Goal: Navigation & Orientation: Understand site structure

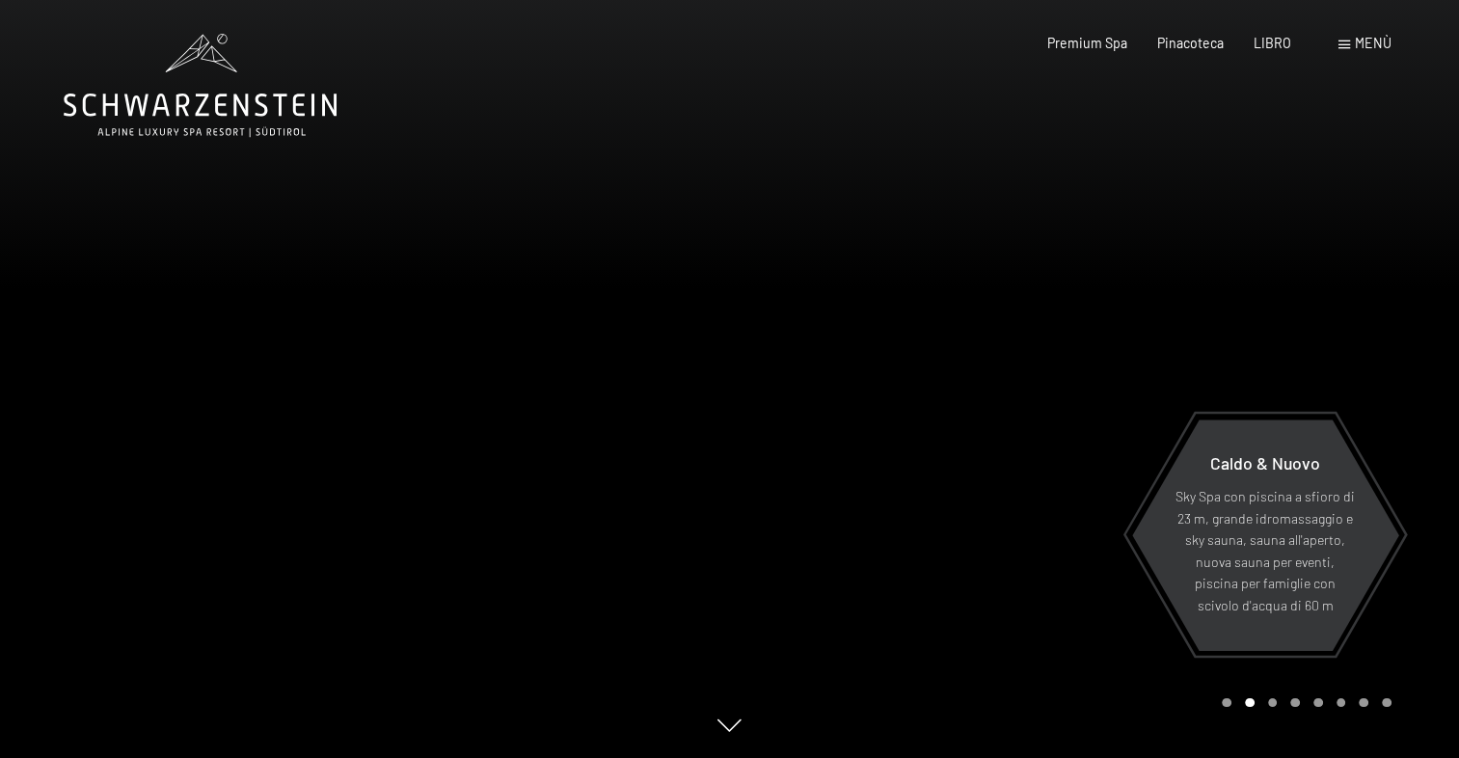
click at [832, 338] on div at bounding box center [1095, 379] width 730 height 758
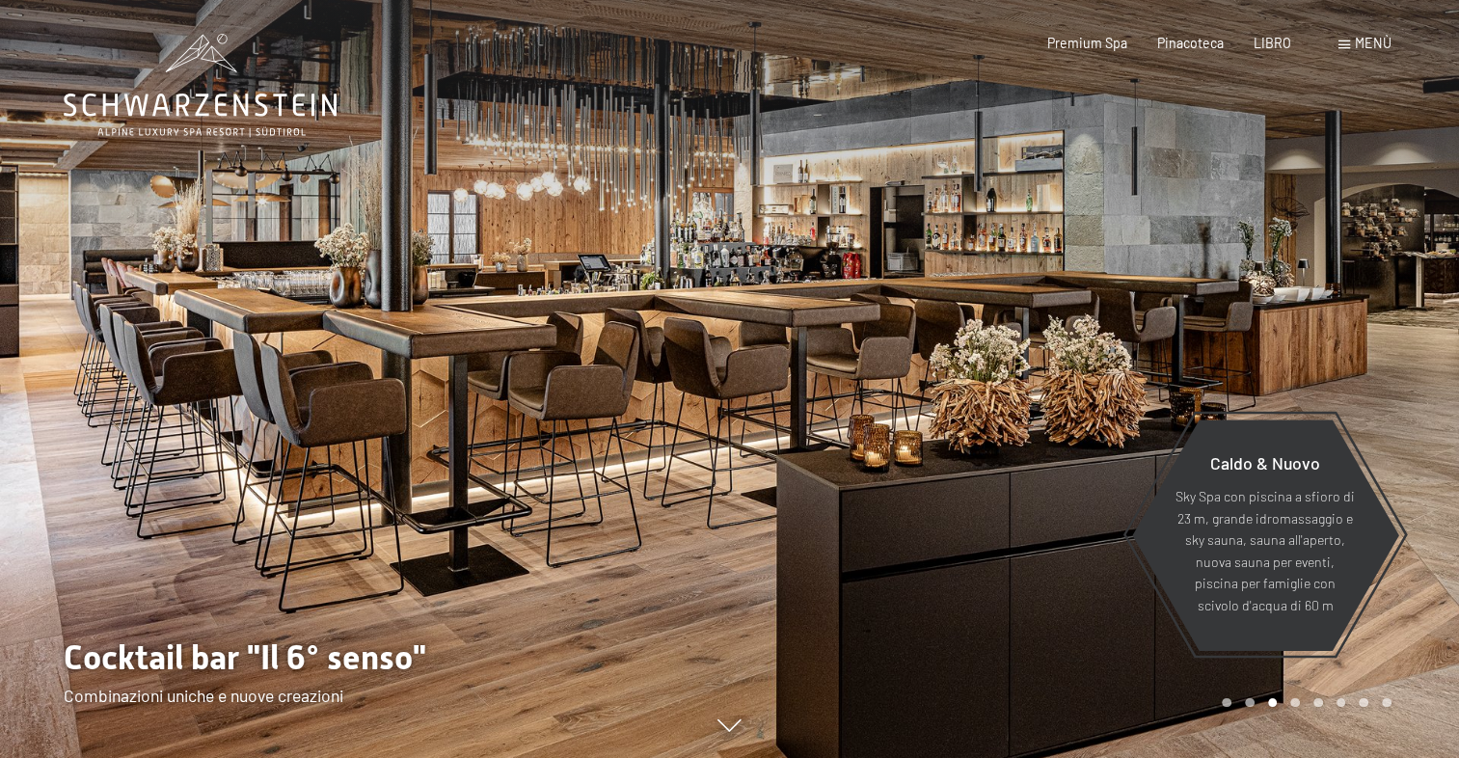
click at [833, 338] on div at bounding box center [1095, 379] width 730 height 758
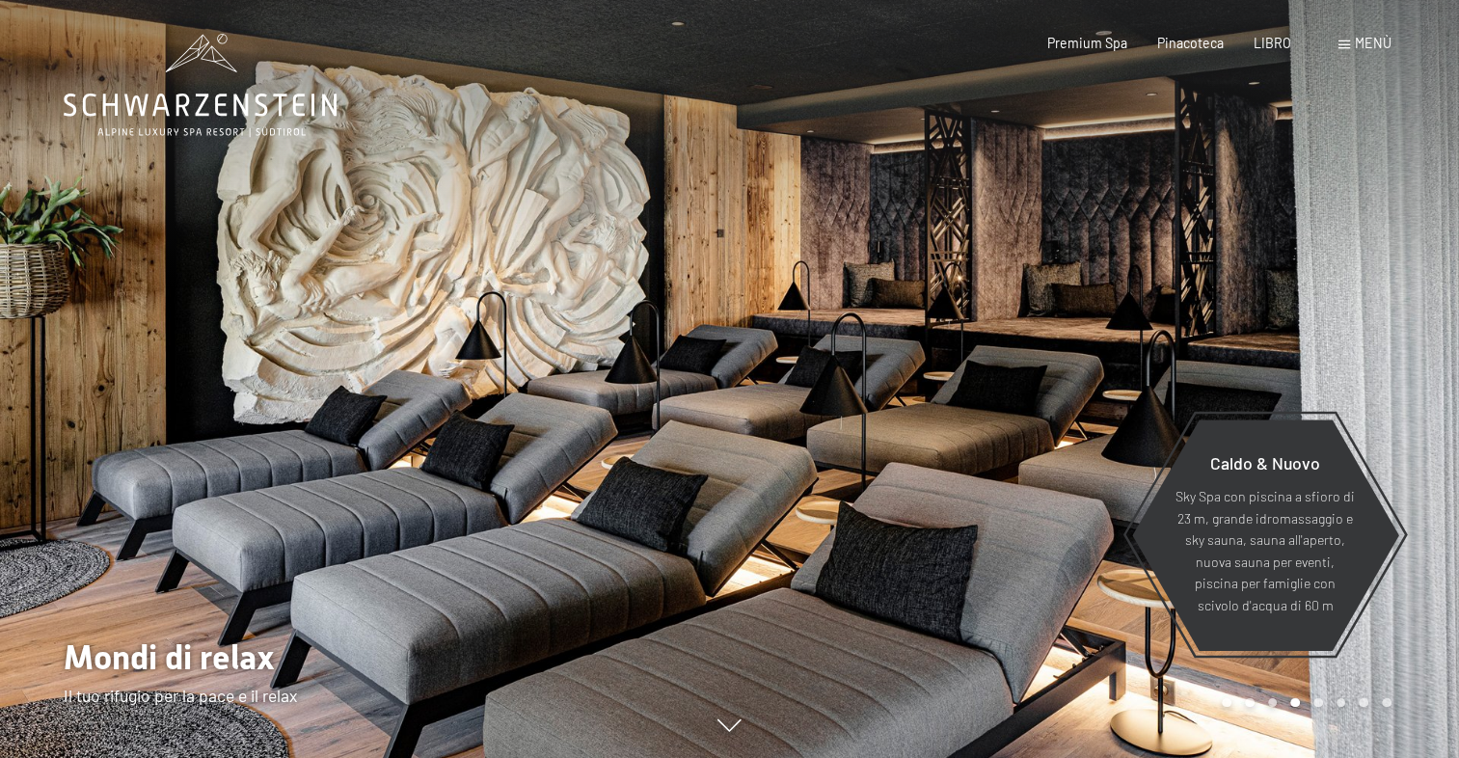
click at [833, 338] on div at bounding box center [1095, 379] width 730 height 758
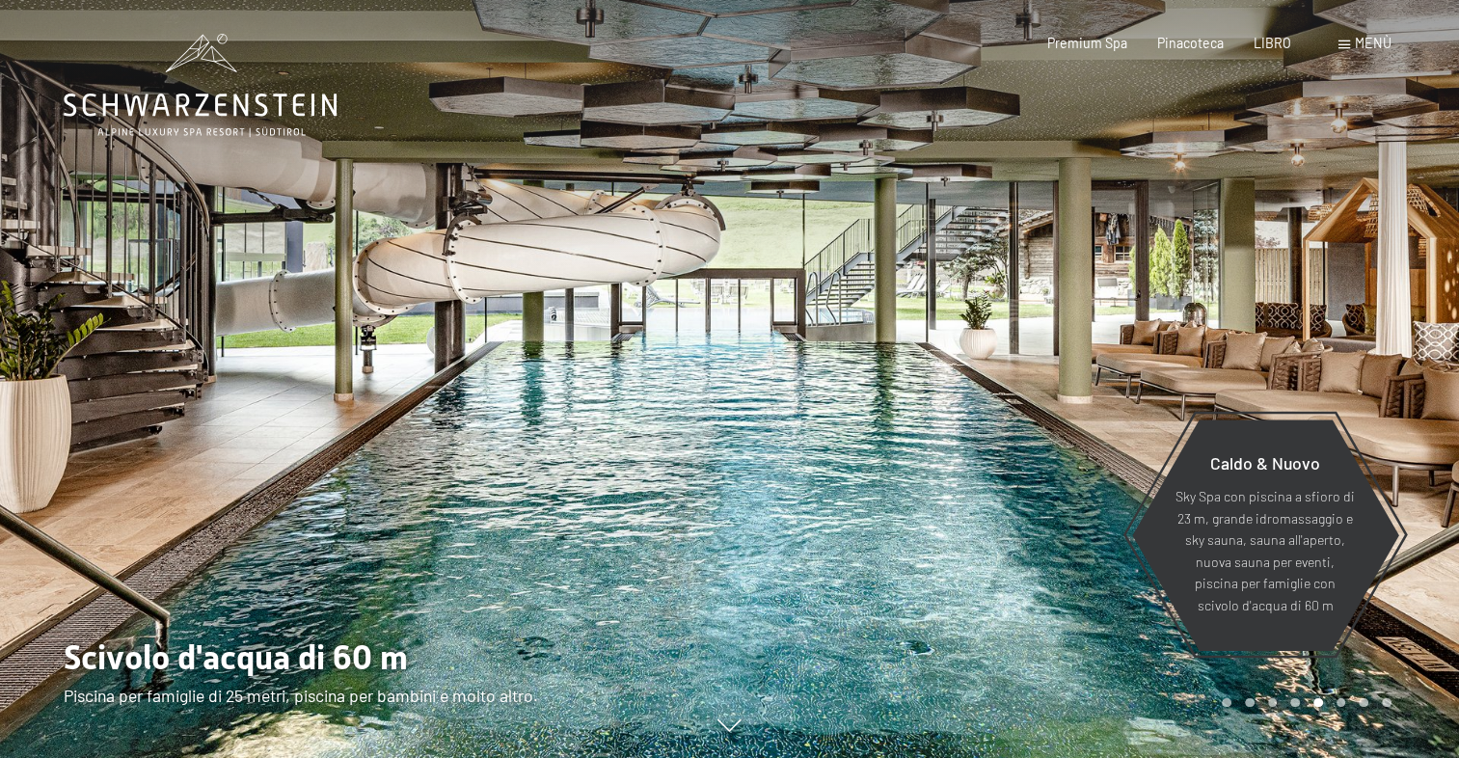
click at [850, 357] on div at bounding box center [1095, 379] width 730 height 758
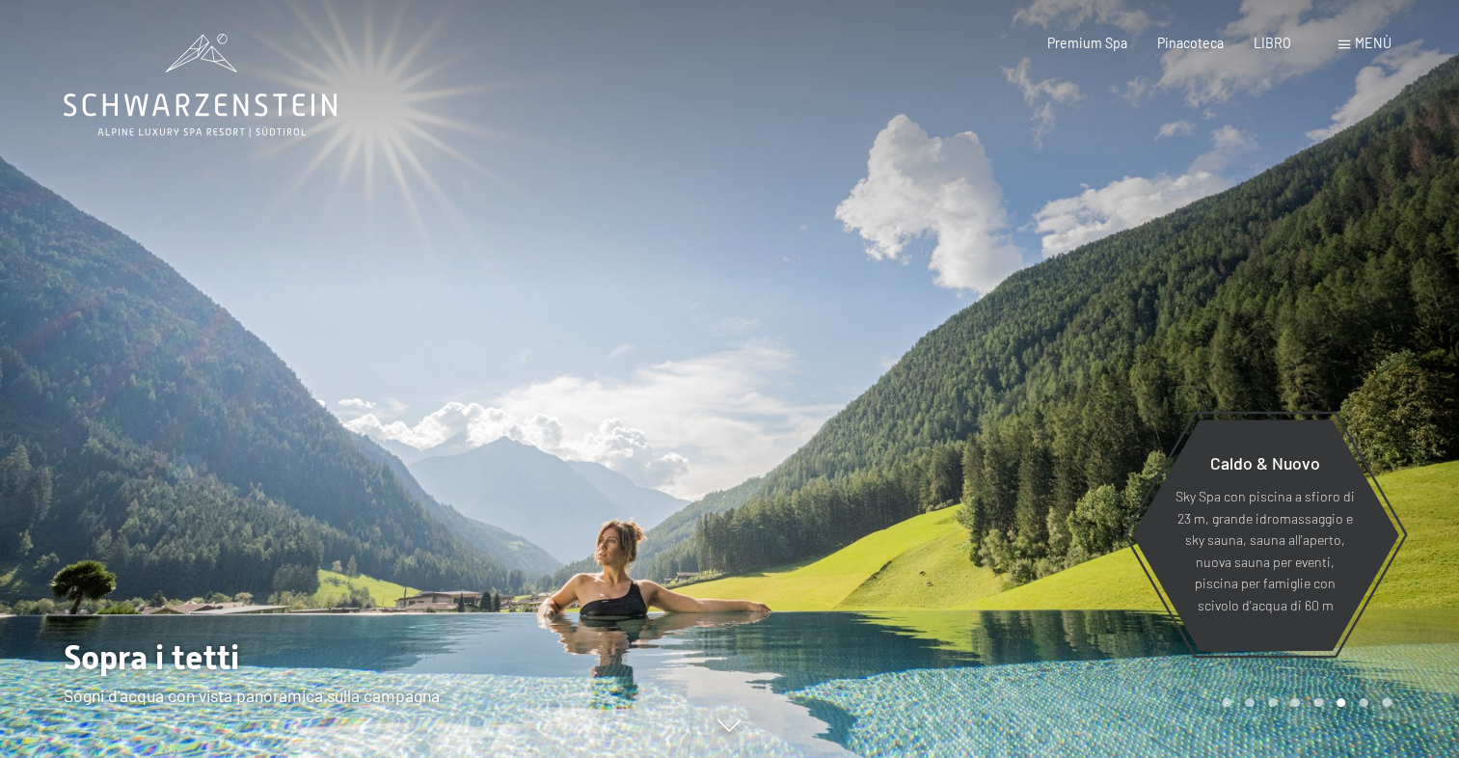
click at [850, 357] on div at bounding box center [1095, 379] width 730 height 758
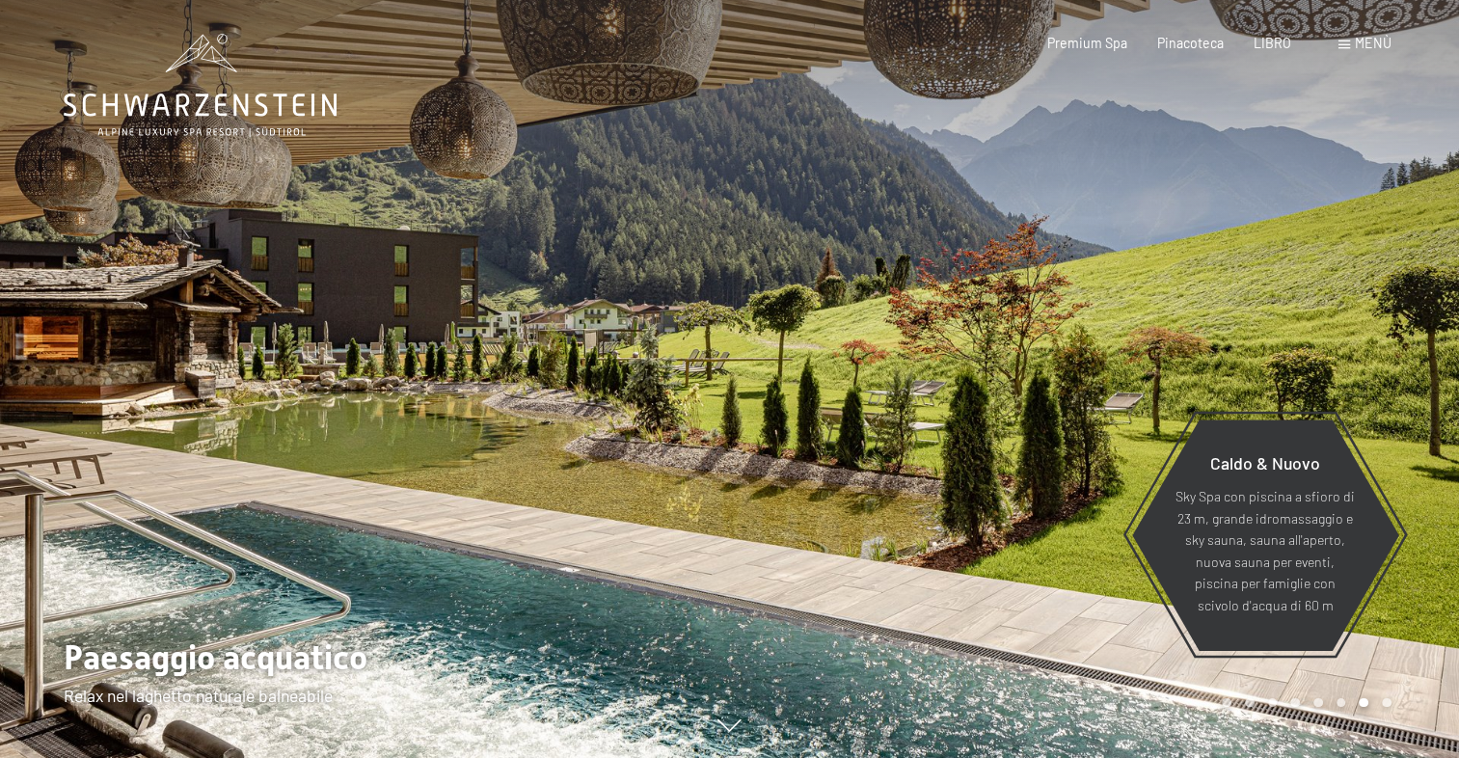
click at [850, 357] on div at bounding box center [1095, 379] width 730 height 758
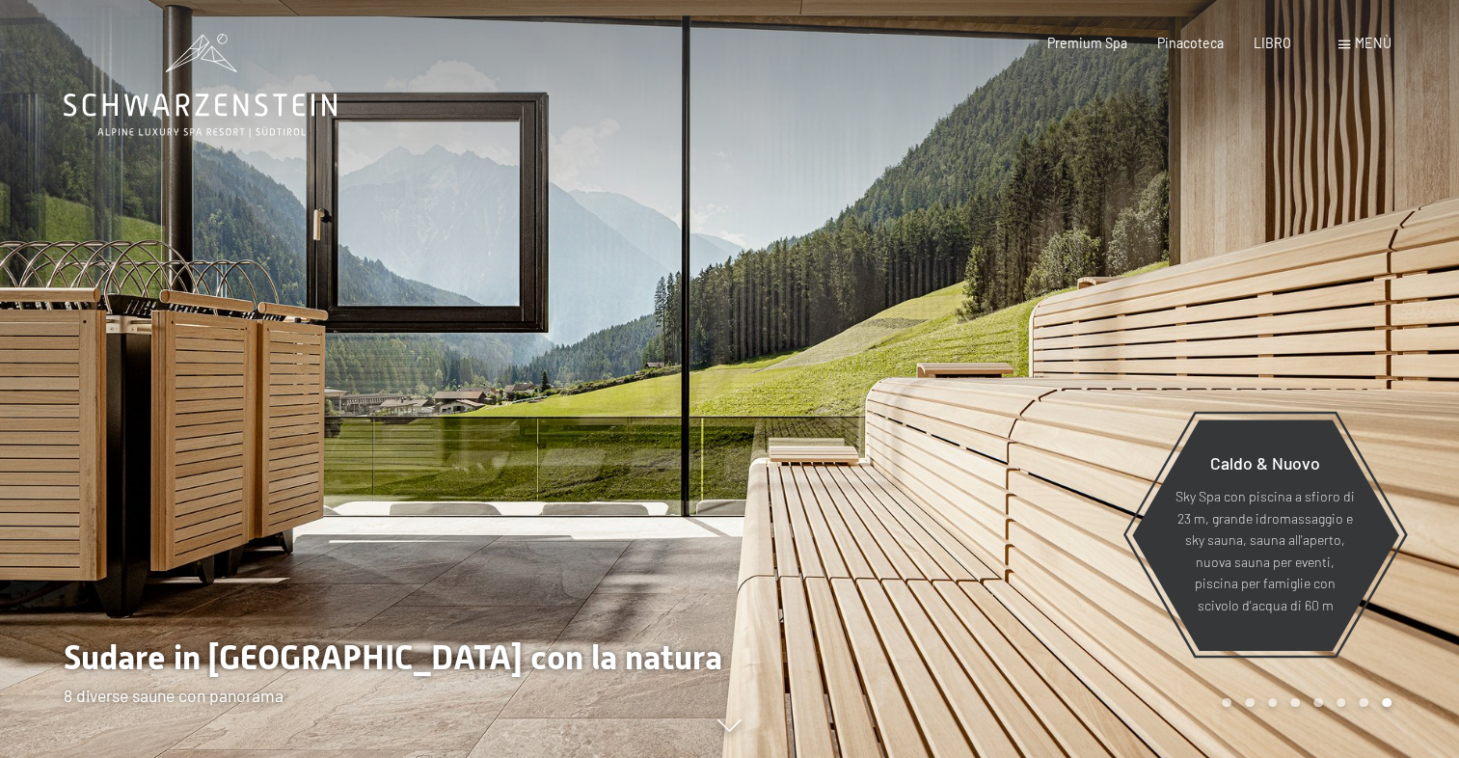
click at [850, 357] on div at bounding box center [1095, 379] width 730 height 758
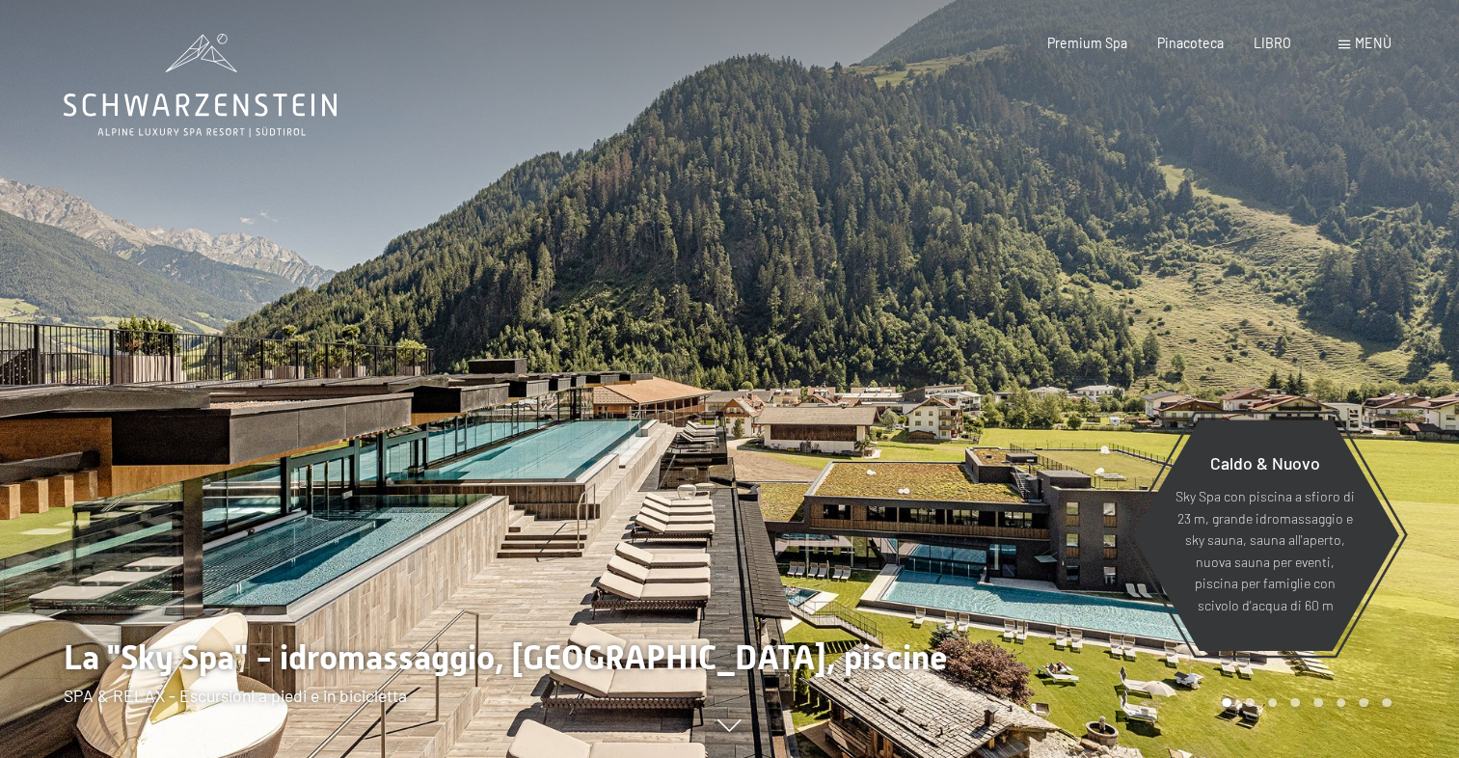
click at [850, 357] on div at bounding box center [1095, 379] width 730 height 758
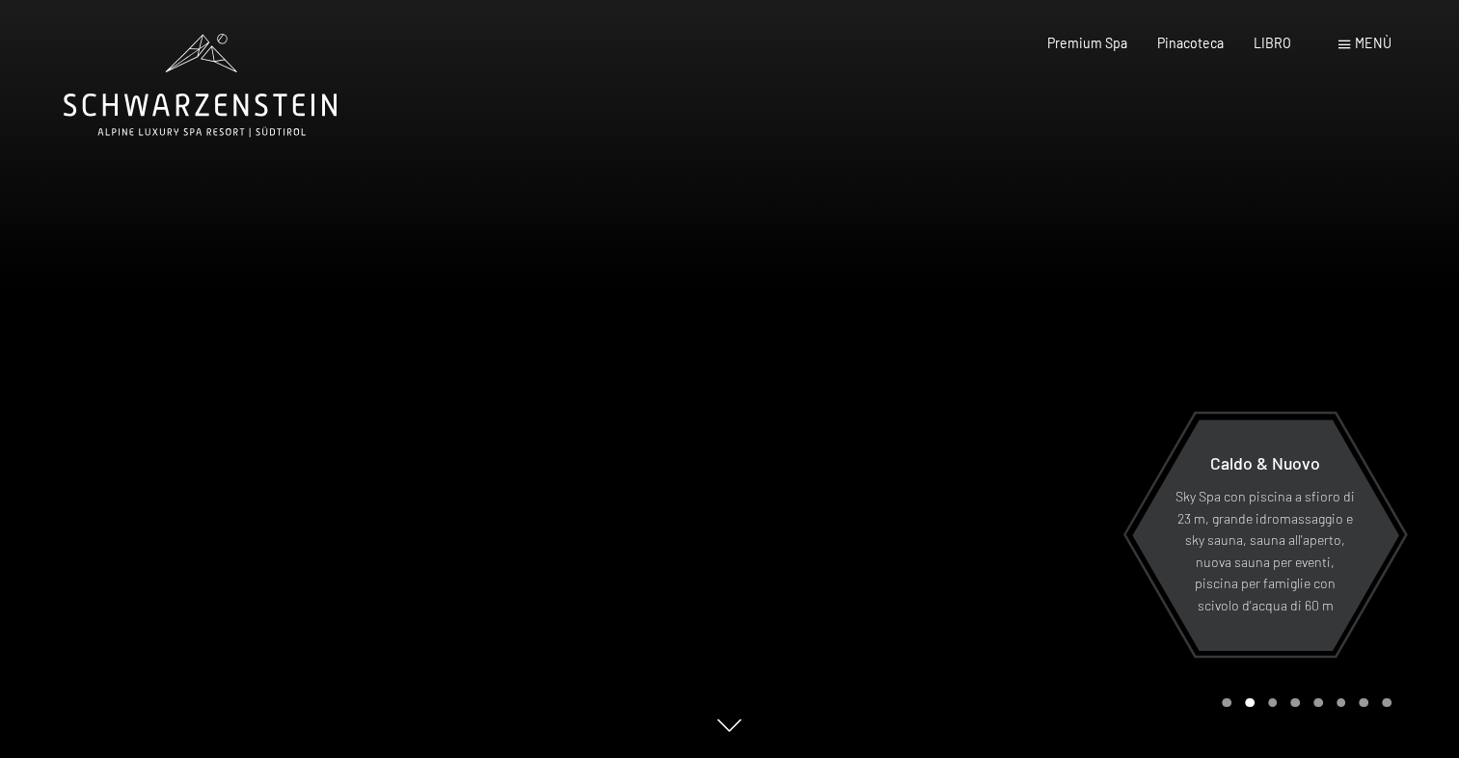
click at [850, 357] on div at bounding box center [1095, 379] width 730 height 758
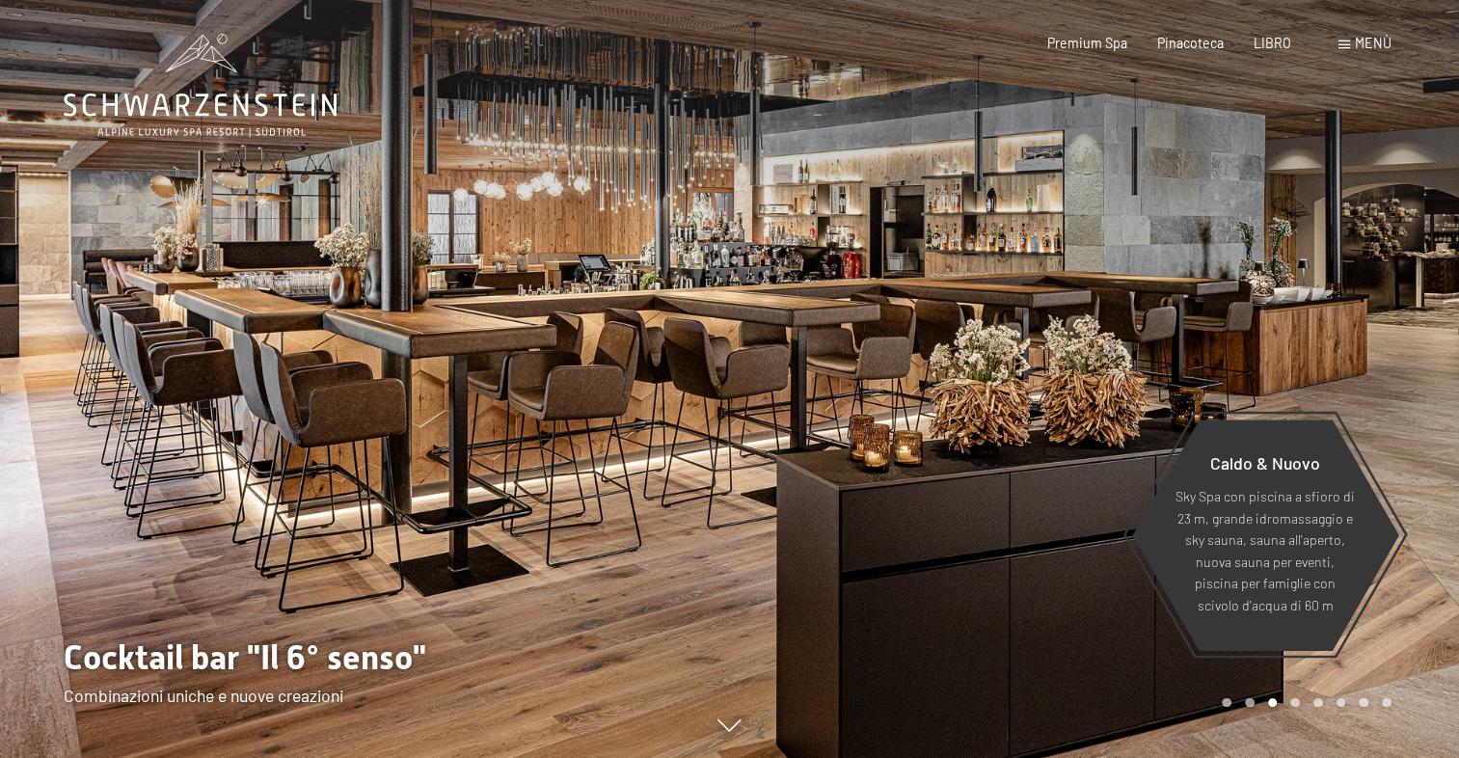
click at [1355, 50] on span "Menù" at bounding box center [1373, 43] width 37 height 16
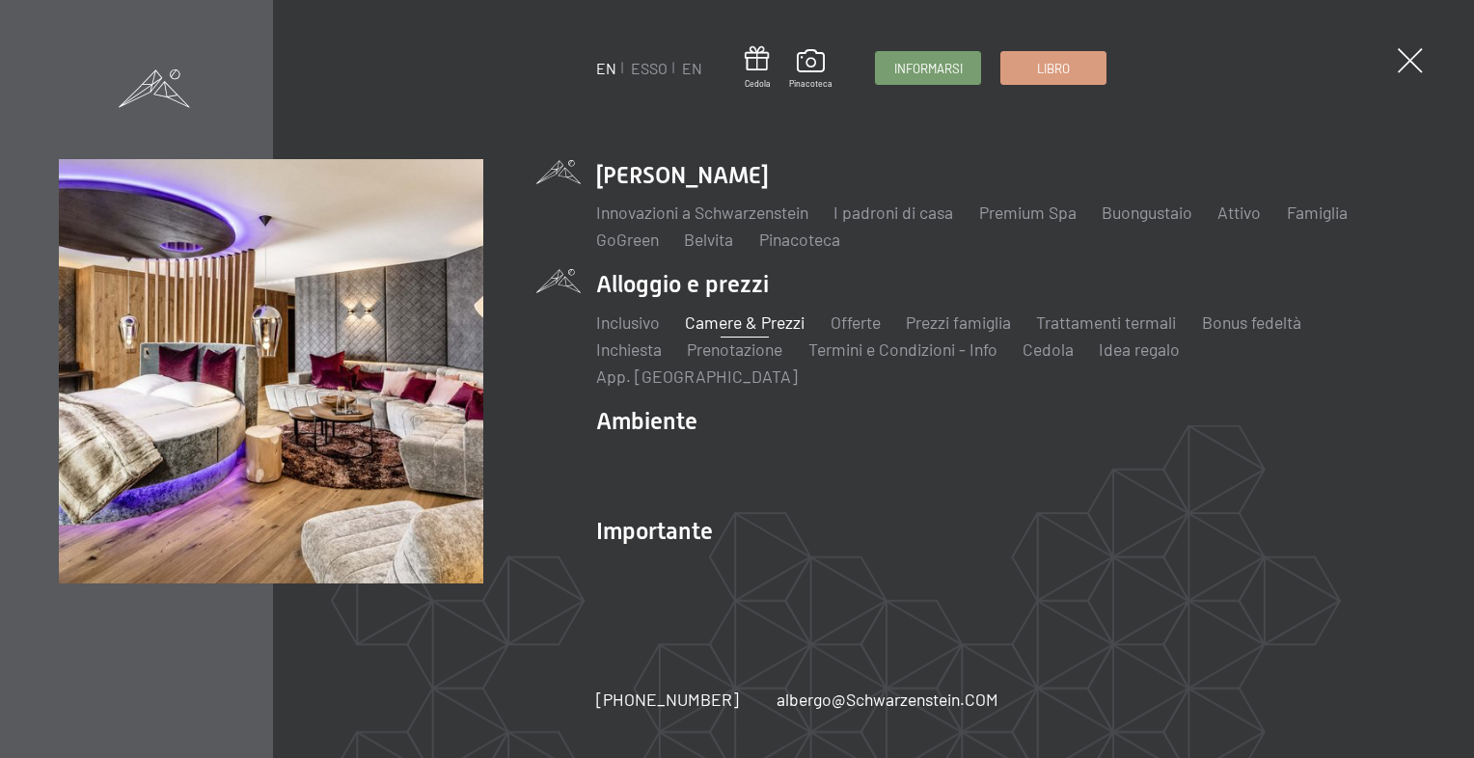
click at [740, 329] on link "Camere & Prezzi" at bounding box center [745, 321] width 120 height 21
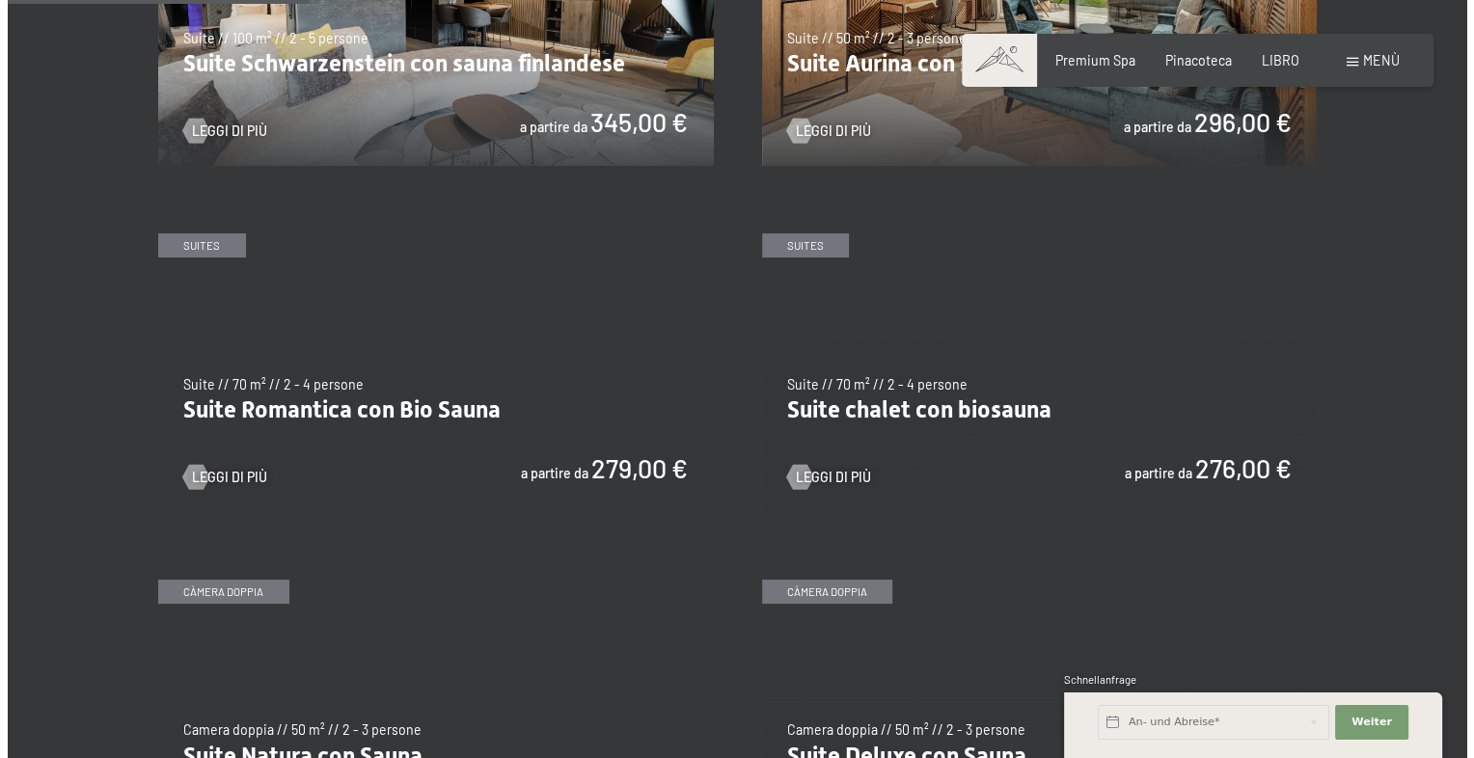
scroll to position [964, 0]
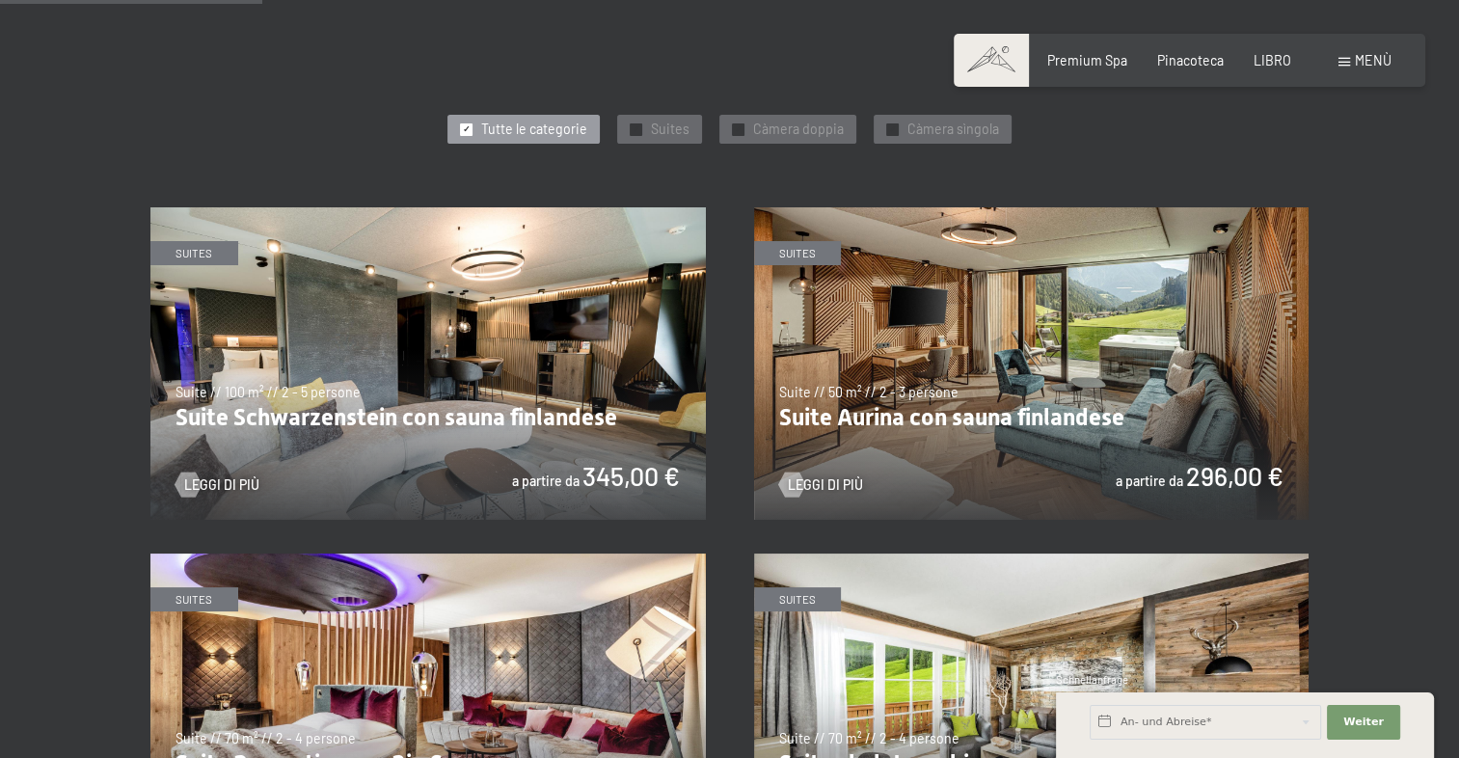
click at [1356, 60] on span "Menù" at bounding box center [1373, 60] width 37 height 16
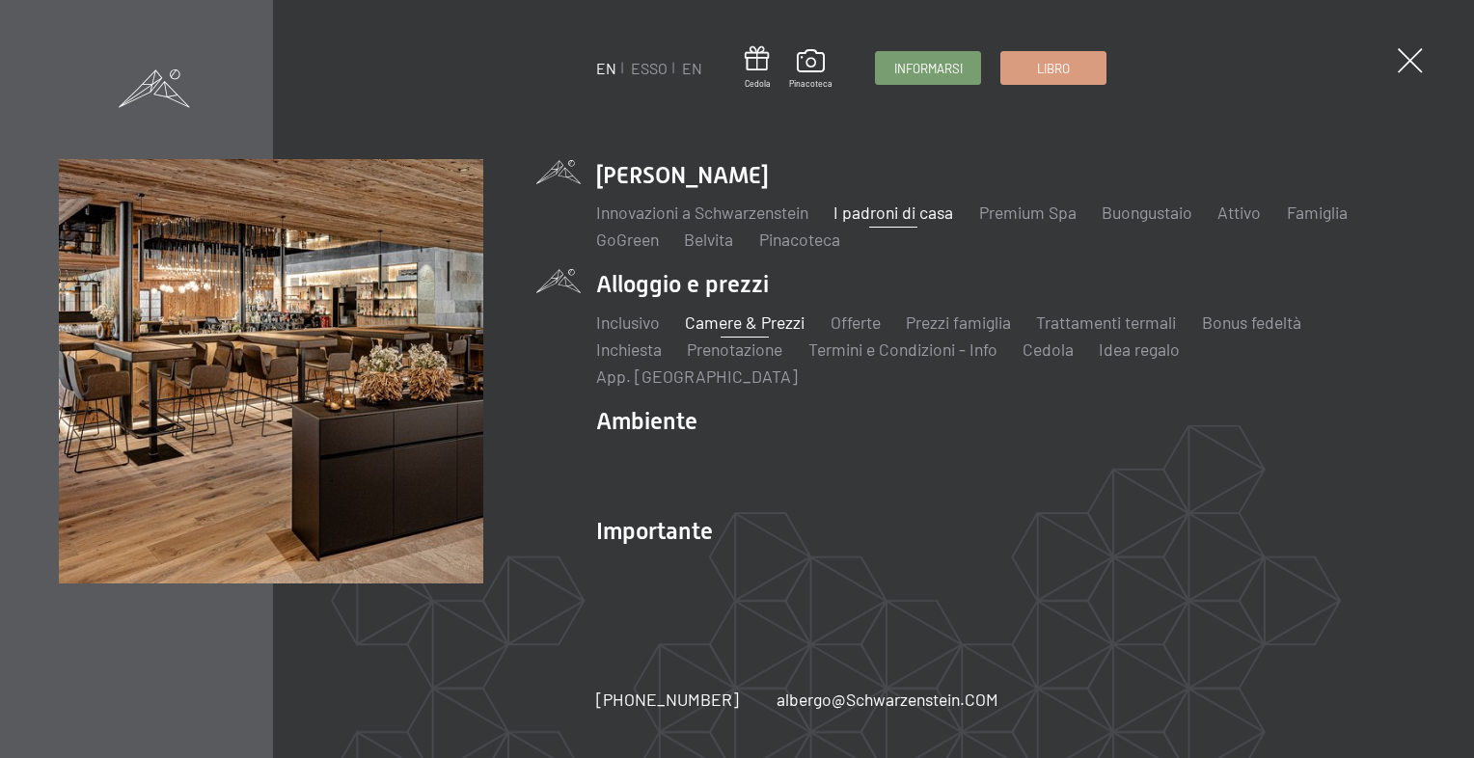
click at [919, 218] on link "I padroni di casa" at bounding box center [893, 212] width 120 height 21
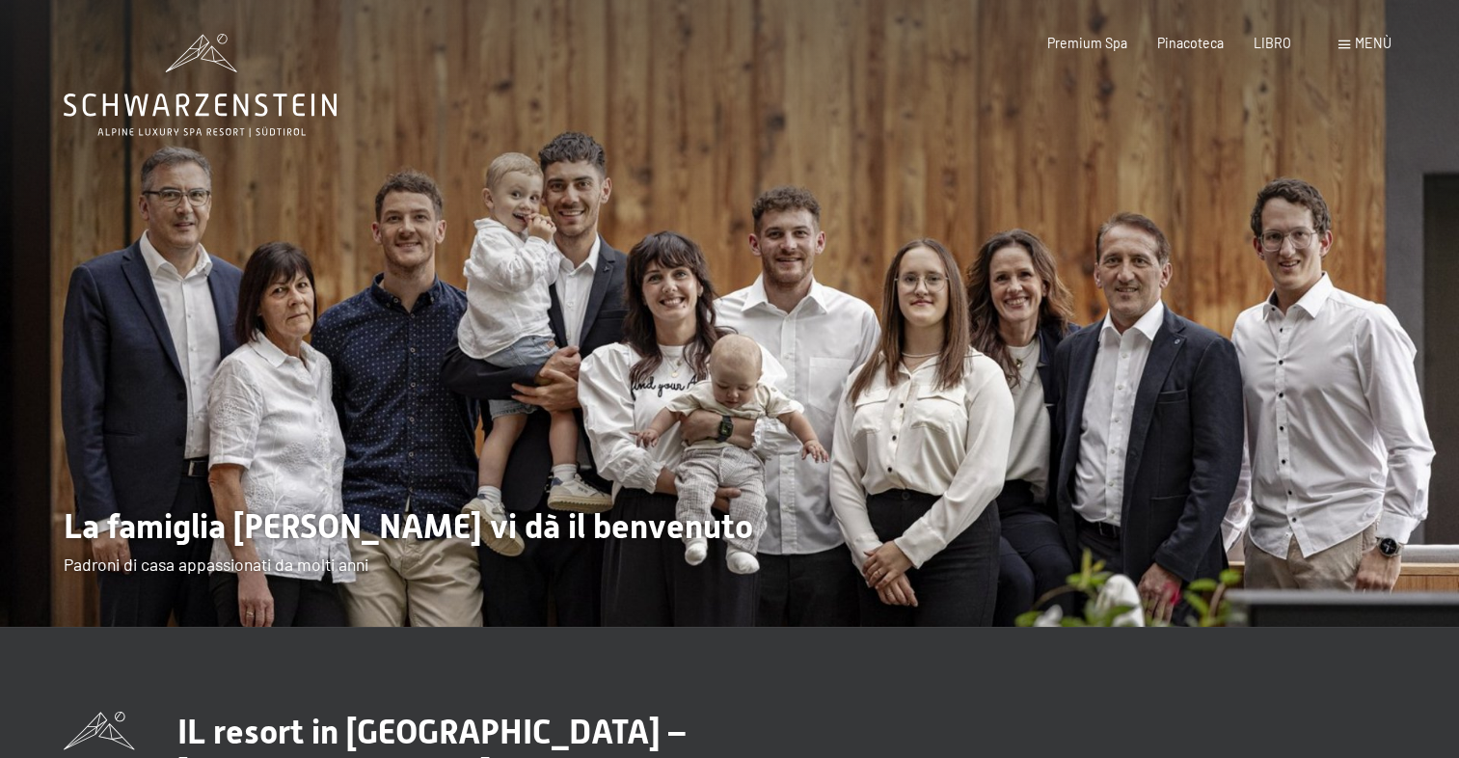
click at [1358, 41] on span "Menù" at bounding box center [1373, 43] width 37 height 16
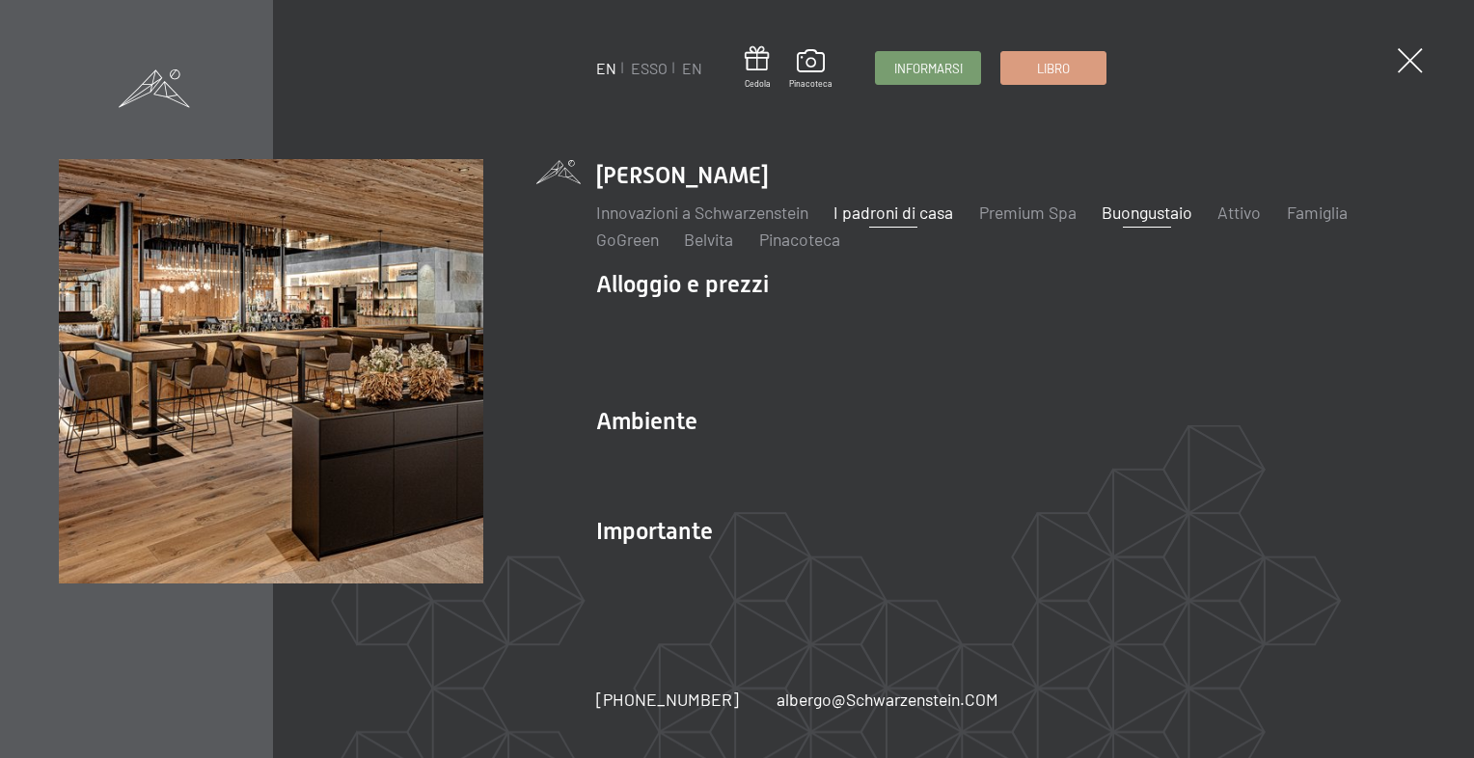
click at [1163, 223] on link "Buongustaio" at bounding box center [1146, 212] width 91 height 21
